Goal: Transaction & Acquisition: Obtain resource

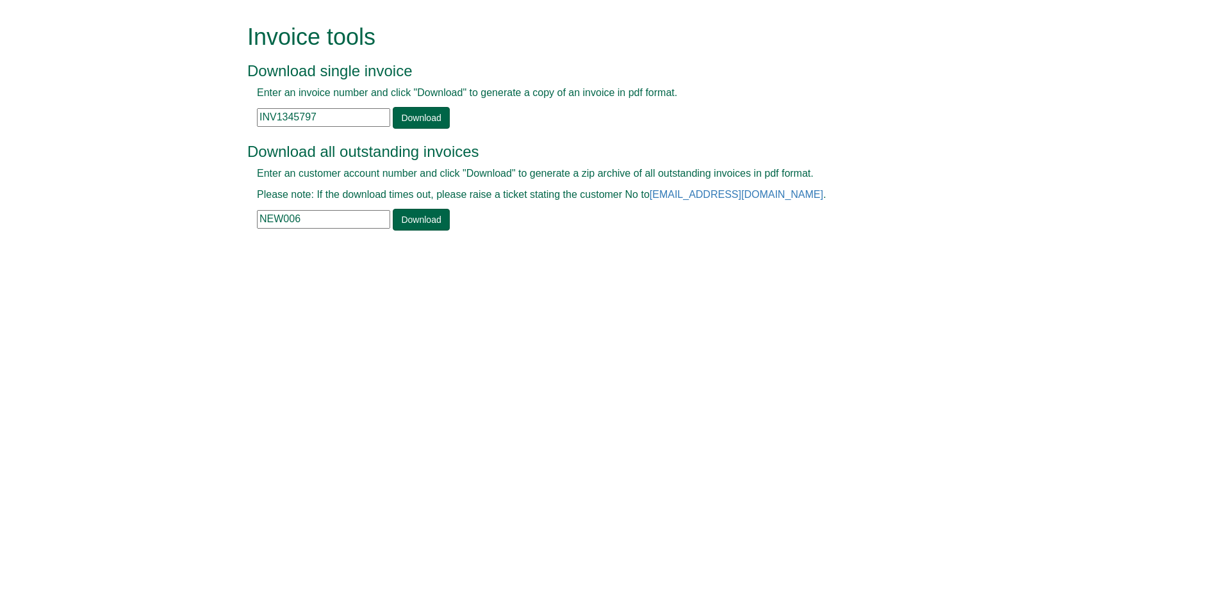
drag, startPoint x: 336, startPoint y: 219, endPoint x: 192, endPoint y: 243, distance: 146.9
click at [192, 243] on form "Invoice tools Download single invoice Enter an invoice number and click "Downlo…" at bounding box center [612, 129] width 1225 height 258
paste input "SUP101"
click at [408, 214] on link "Download" at bounding box center [421, 220] width 56 height 22
click at [540, 258] on html "Invoice tools Download single invoice Enter an invoice number and click "Downlo…" at bounding box center [612, 129] width 1225 height 258
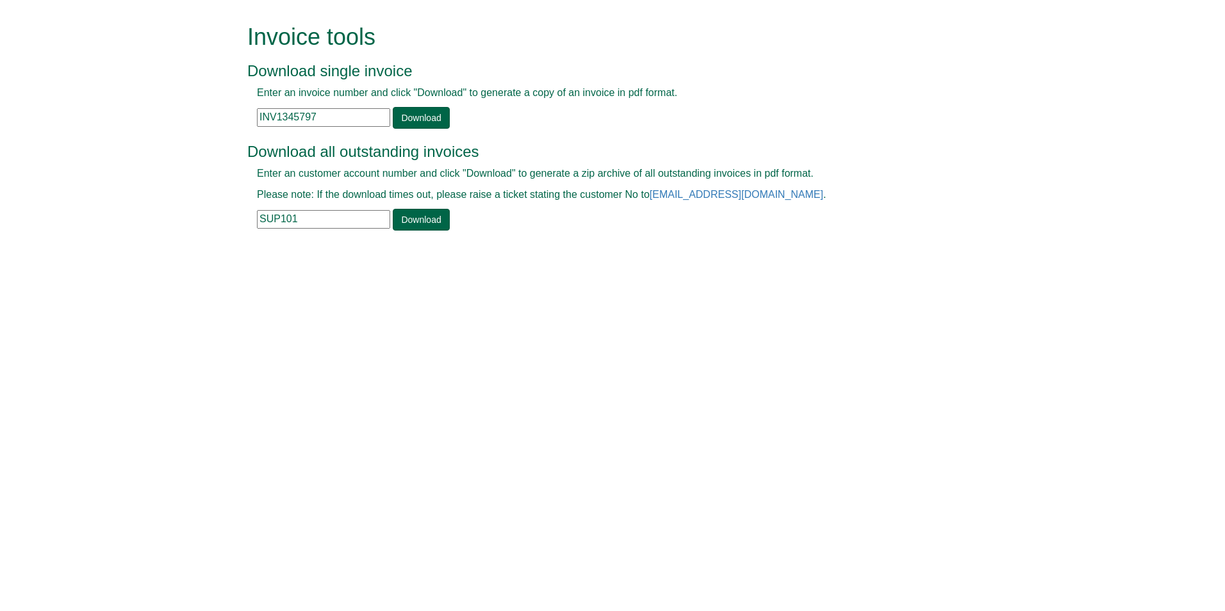
drag, startPoint x: 335, startPoint y: 219, endPoint x: 175, endPoint y: 245, distance: 162.3
click at [176, 245] on form "Invoice tools Download single invoice Enter an invoice number and click "Downlo…" at bounding box center [612, 129] width 1225 height 258
paste input "HAV2"
click at [400, 233] on div "Invoice tools Download single invoice Enter an invoice number and click "Downlo…" at bounding box center [622, 129] width 731 height 258
click at [402, 228] on link "Download" at bounding box center [421, 220] width 56 height 22
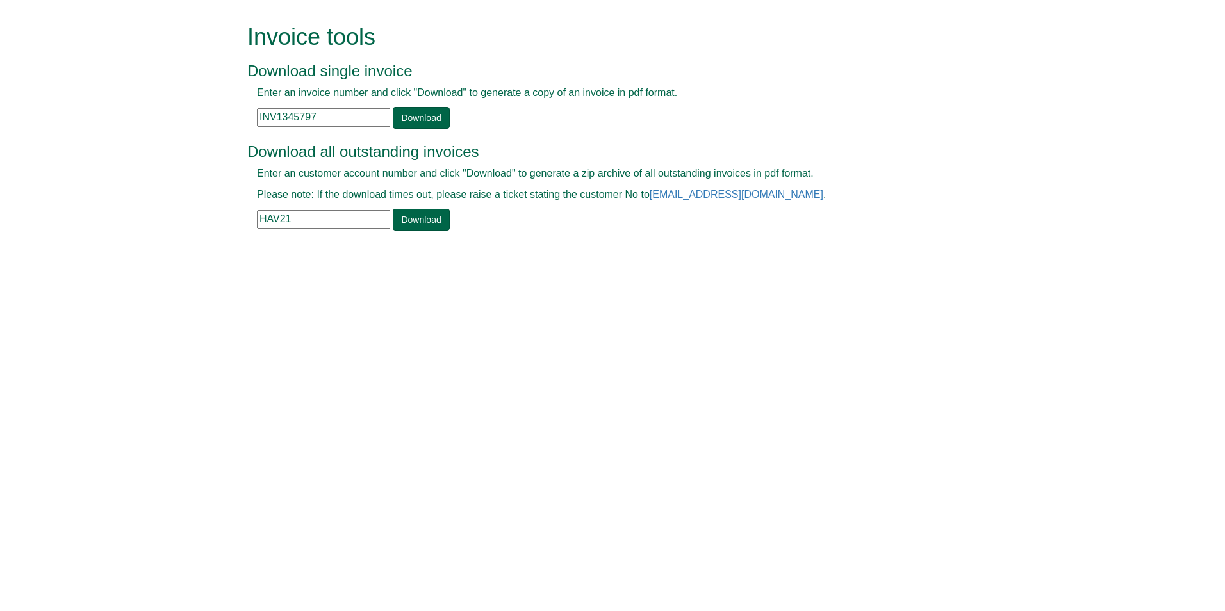
click at [700, 258] on html "Invoice tools Download single invoice Enter an invoice number and click "Downlo…" at bounding box center [612, 129] width 1225 height 258
drag, startPoint x: 313, startPoint y: 223, endPoint x: 215, endPoint y: 229, distance: 98.3
click at [217, 229] on form "Invoice tools Download single invoice Enter an invoice number and click "Downlo…" at bounding box center [612, 129] width 1225 height 258
paste input "LBH0"
click at [404, 220] on link "Download" at bounding box center [421, 220] width 56 height 22
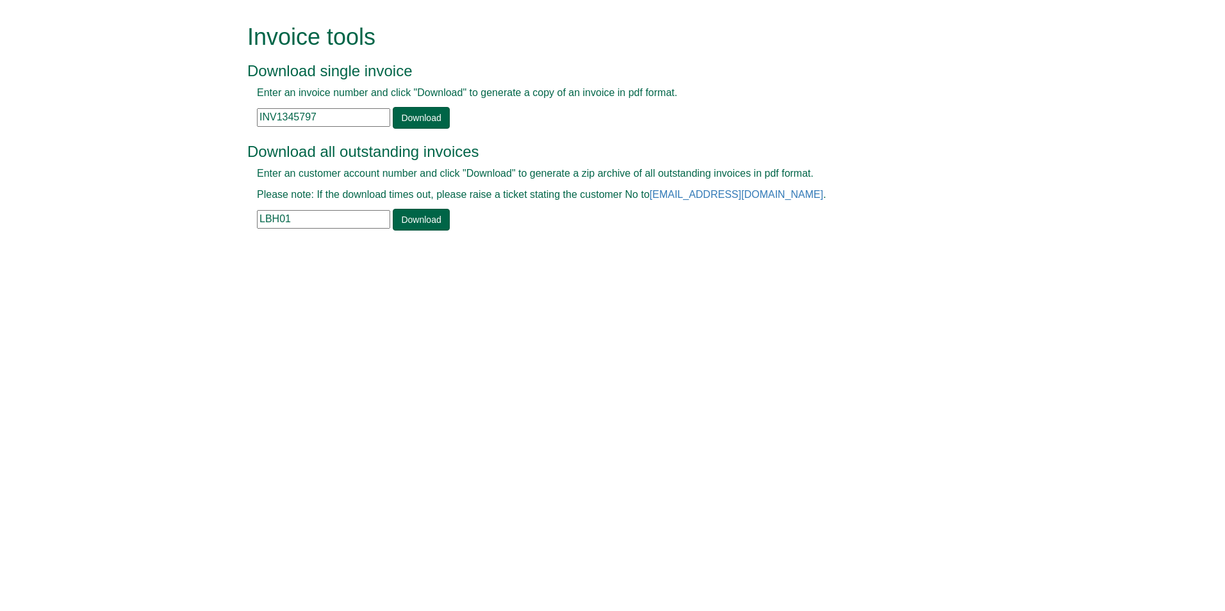
click at [755, 258] on html "Invoice tools Download single invoice Enter an invoice number and click "Downlo…" at bounding box center [612, 129] width 1225 height 258
drag, startPoint x: 294, startPoint y: 226, endPoint x: 162, endPoint y: 247, distance: 133.7
click at [161, 247] on form "Invoice tools Download single invoice Enter an invoice number and click "Downlo…" at bounding box center [612, 129] width 1225 height 258
paste input "SUT02"
click at [439, 222] on link "Download" at bounding box center [421, 220] width 56 height 22
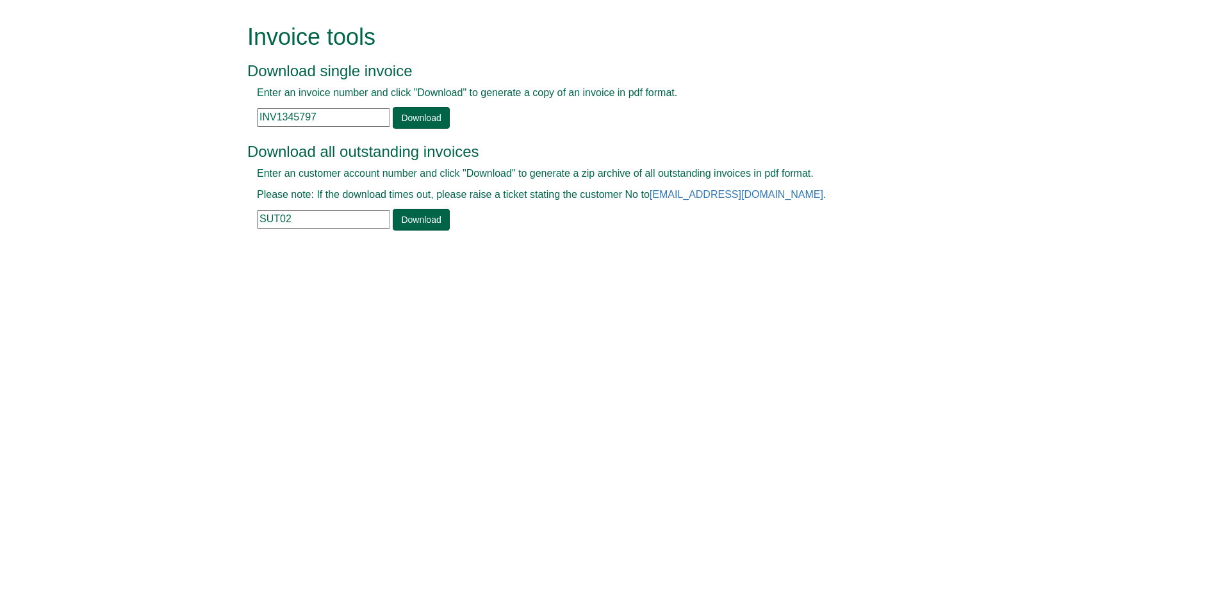
drag, startPoint x: 301, startPoint y: 224, endPoint x: 99, endPoint y: 268, distance: 206.6
click at [100, 258] on html "Invoice tools Download single invoice Enter an invoice number and click "Downlo…" at bounding box center [612, 129] width 1225 height 258
paste input "ELS03"
type input "ELS03"
click at [420, 215] on link "Download" at bounding box center [421, 220] width 56 height 22
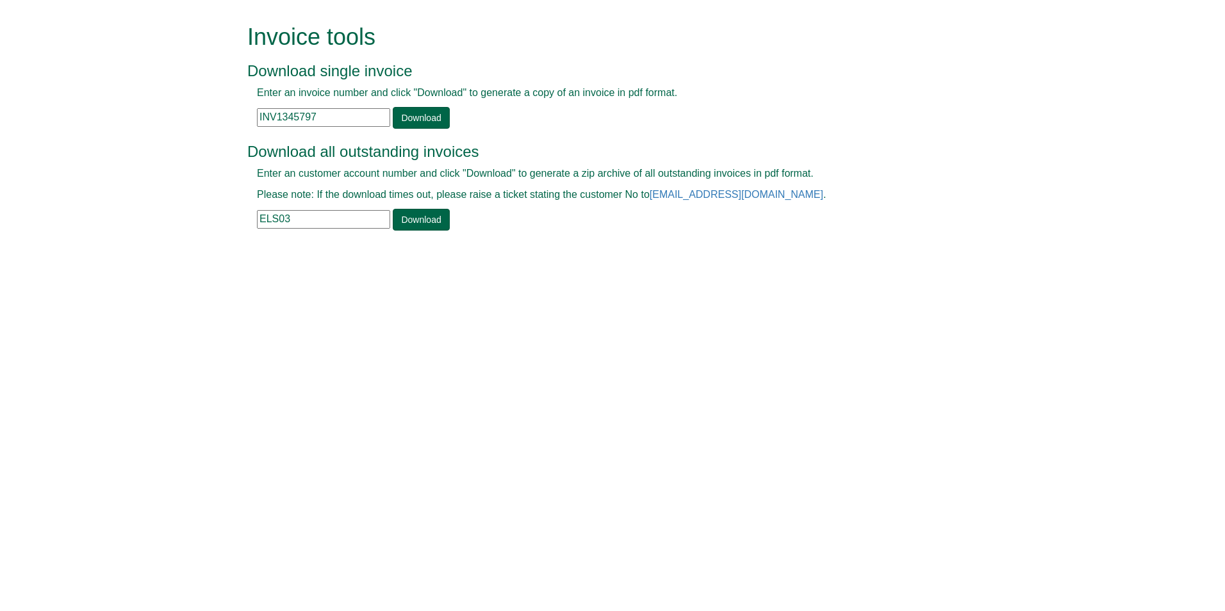
click at [454, 258] on html "Invoice tools Download single invoice Enter an invoice number and click "Downlo…" at bounding box center [612, 129] width 1225 height 258
